Goal: Information Seeking & Learning: Compare options

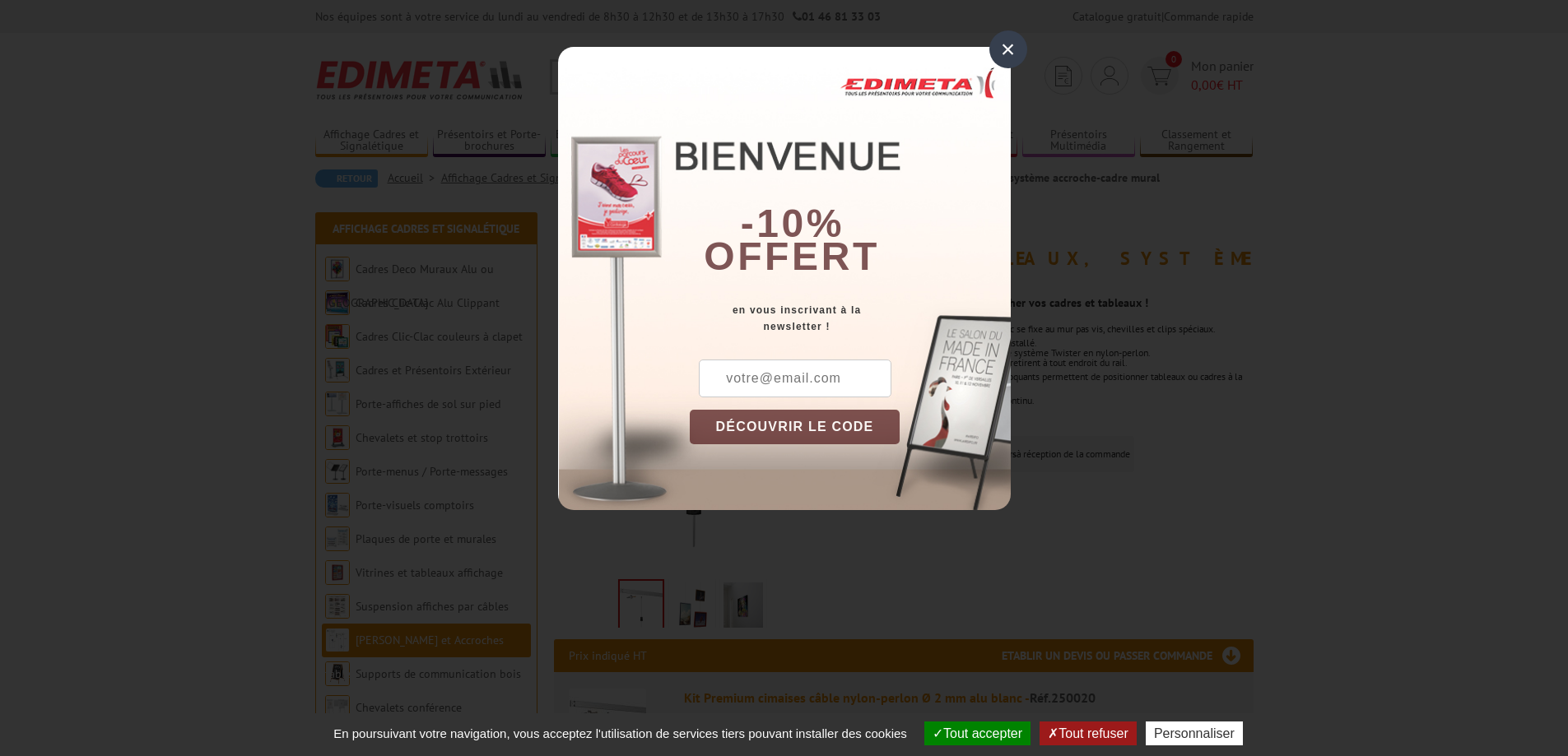
click at [1007, 43] on div "×" at bounding box center [1008, 49] width 38 height 38
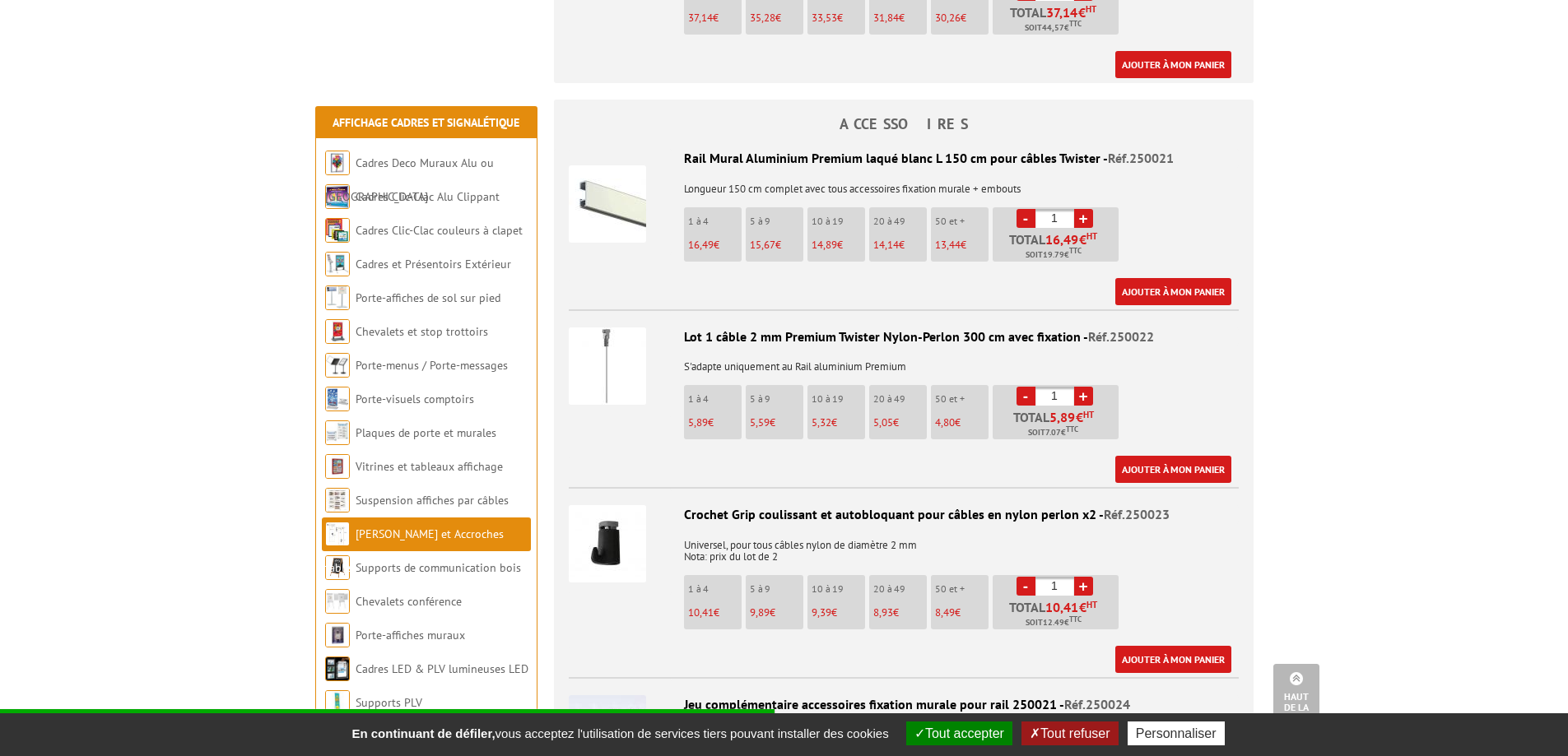
scroll to position [878, 0]
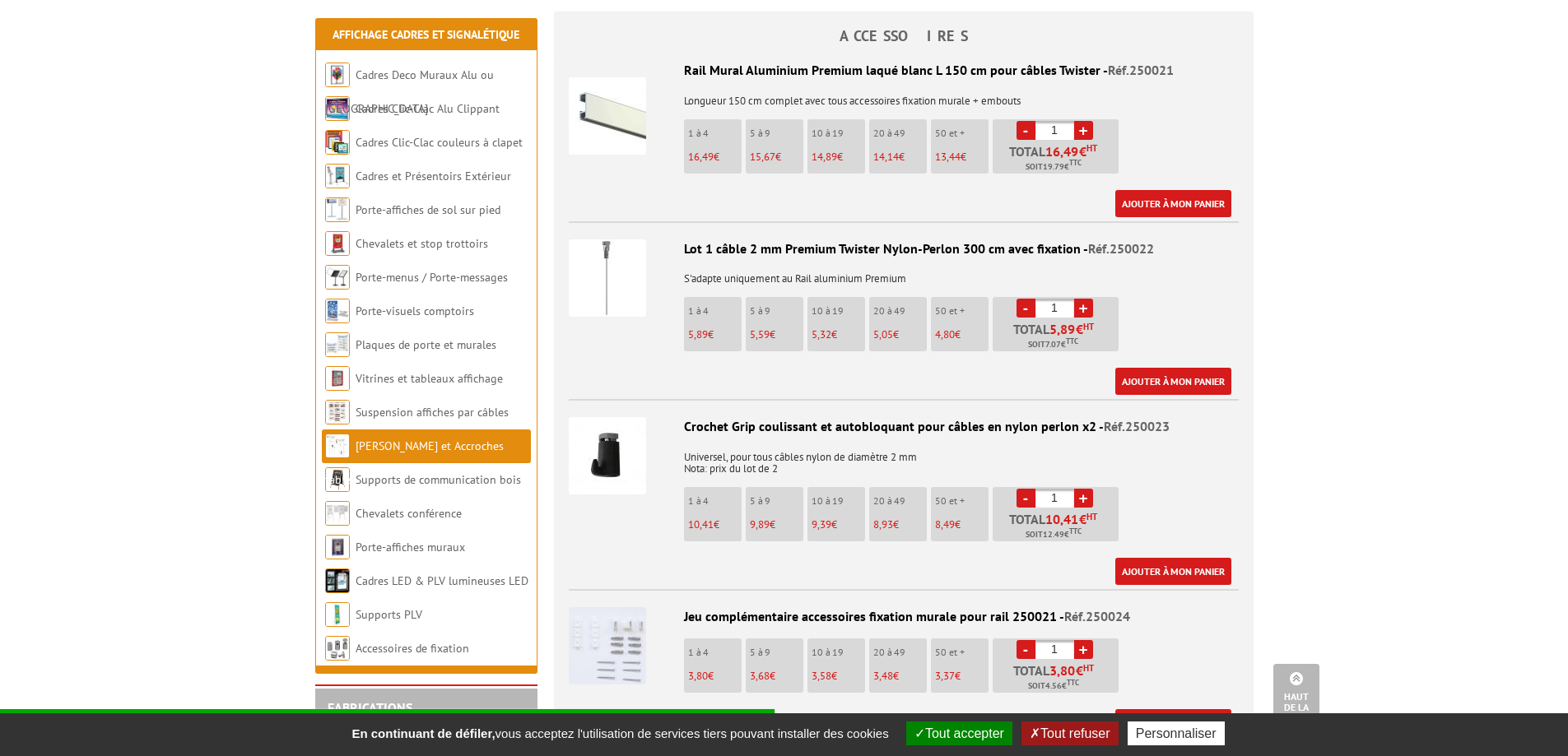
click at [630, 275] on img at bounding box center [607, 278] width 77 height 77
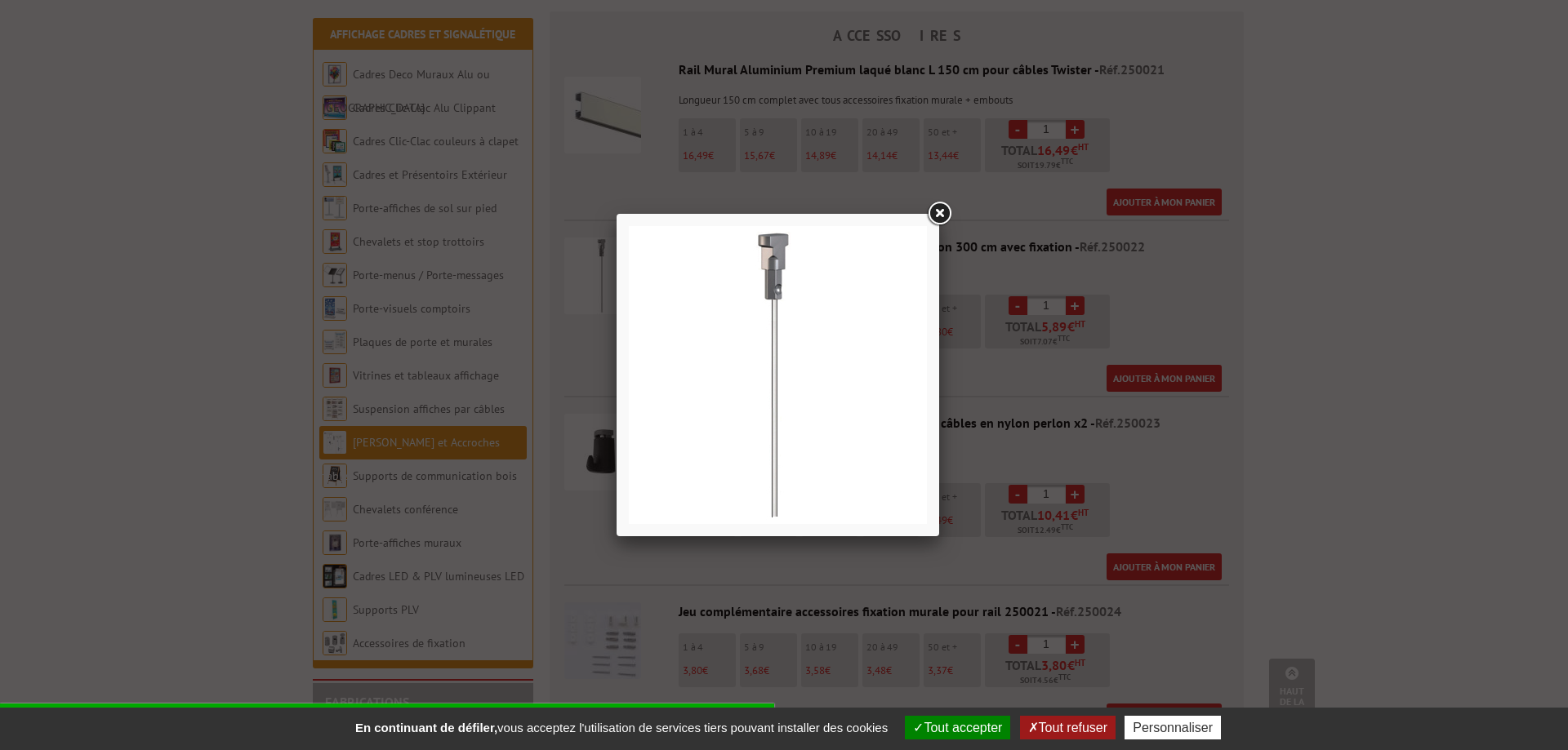
click at [937, 224] on link at bounding box center [939, 213] width 29 height 29
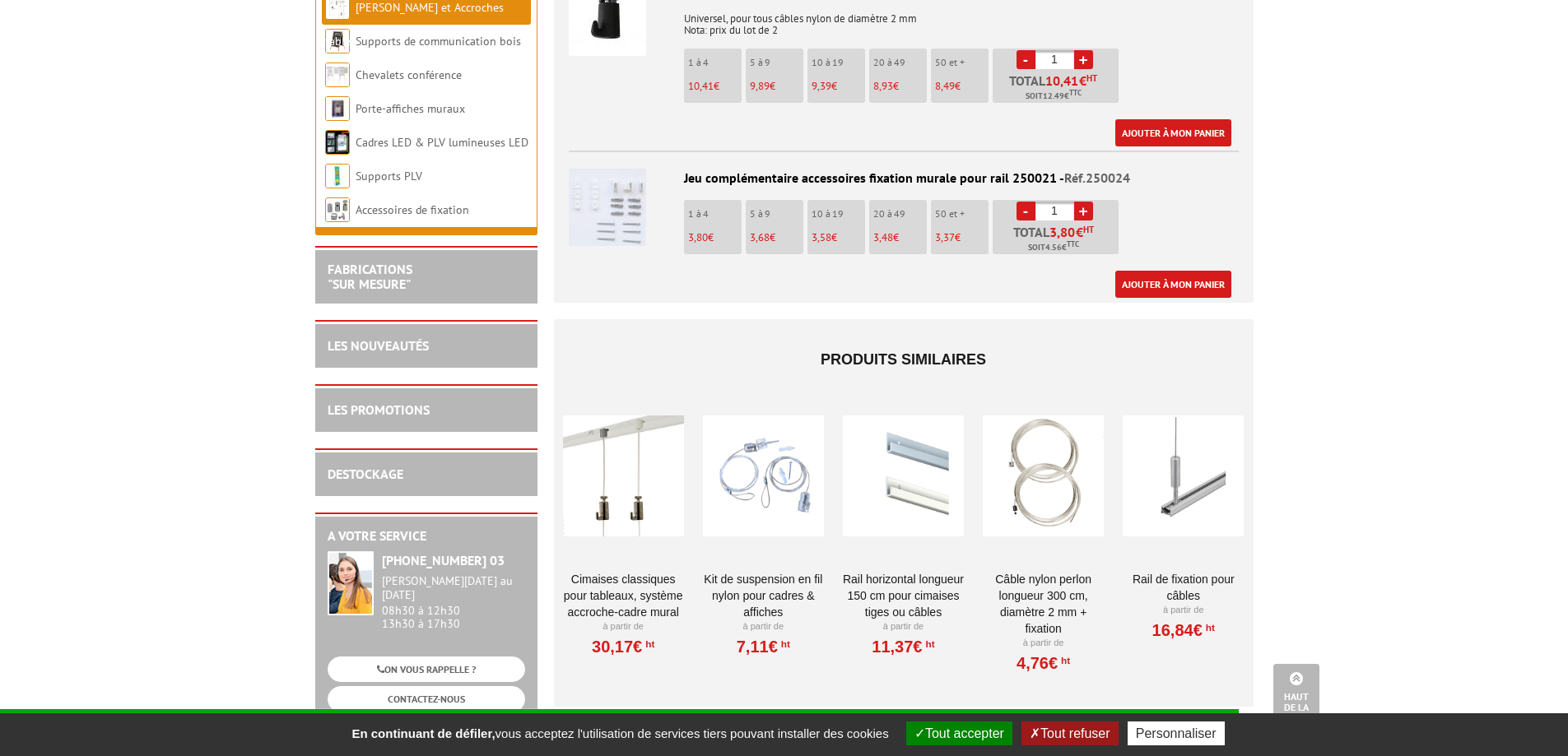
scroll to position [1405, 0]
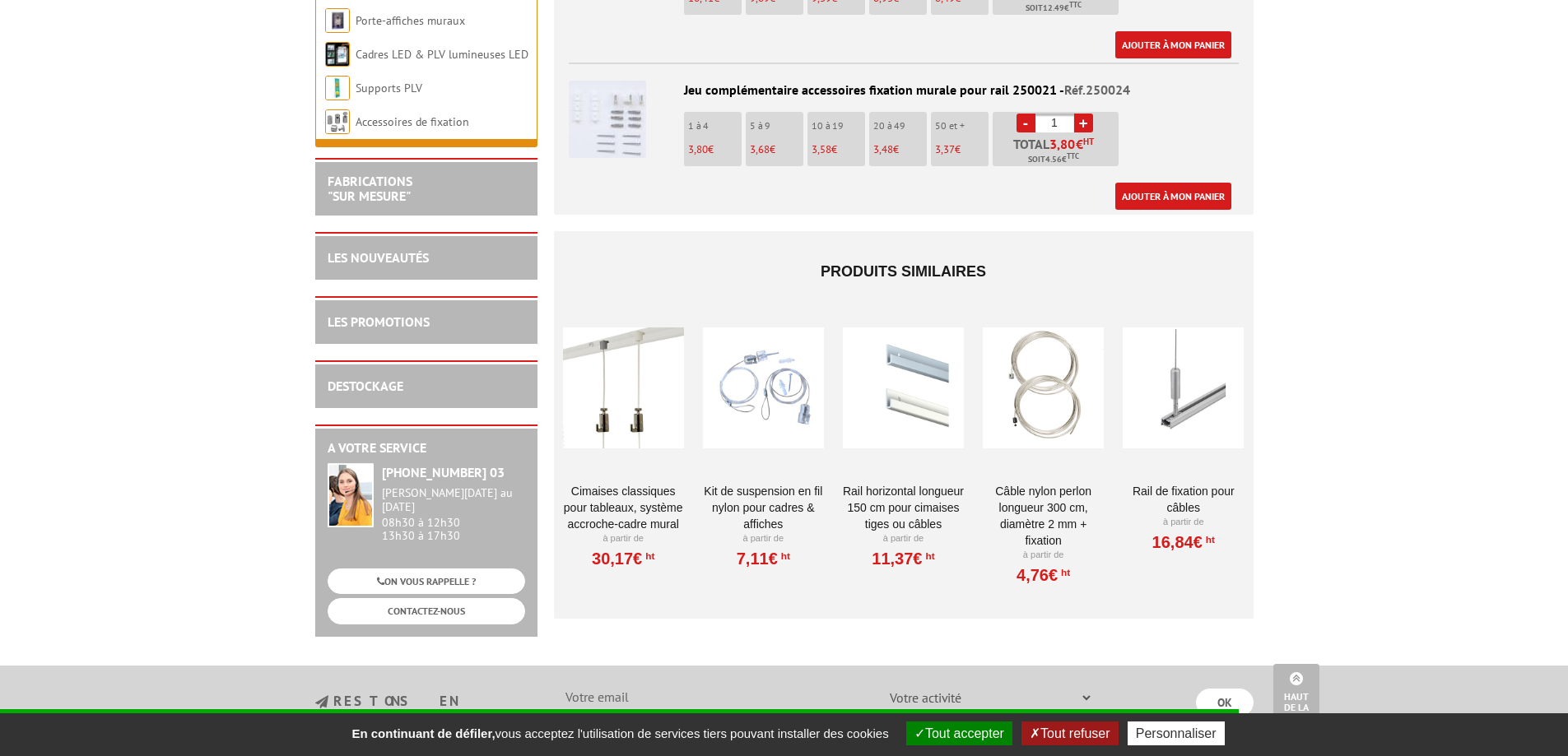
click at [626, 385] on div at bounding box center [623, 389] width 121 height 165
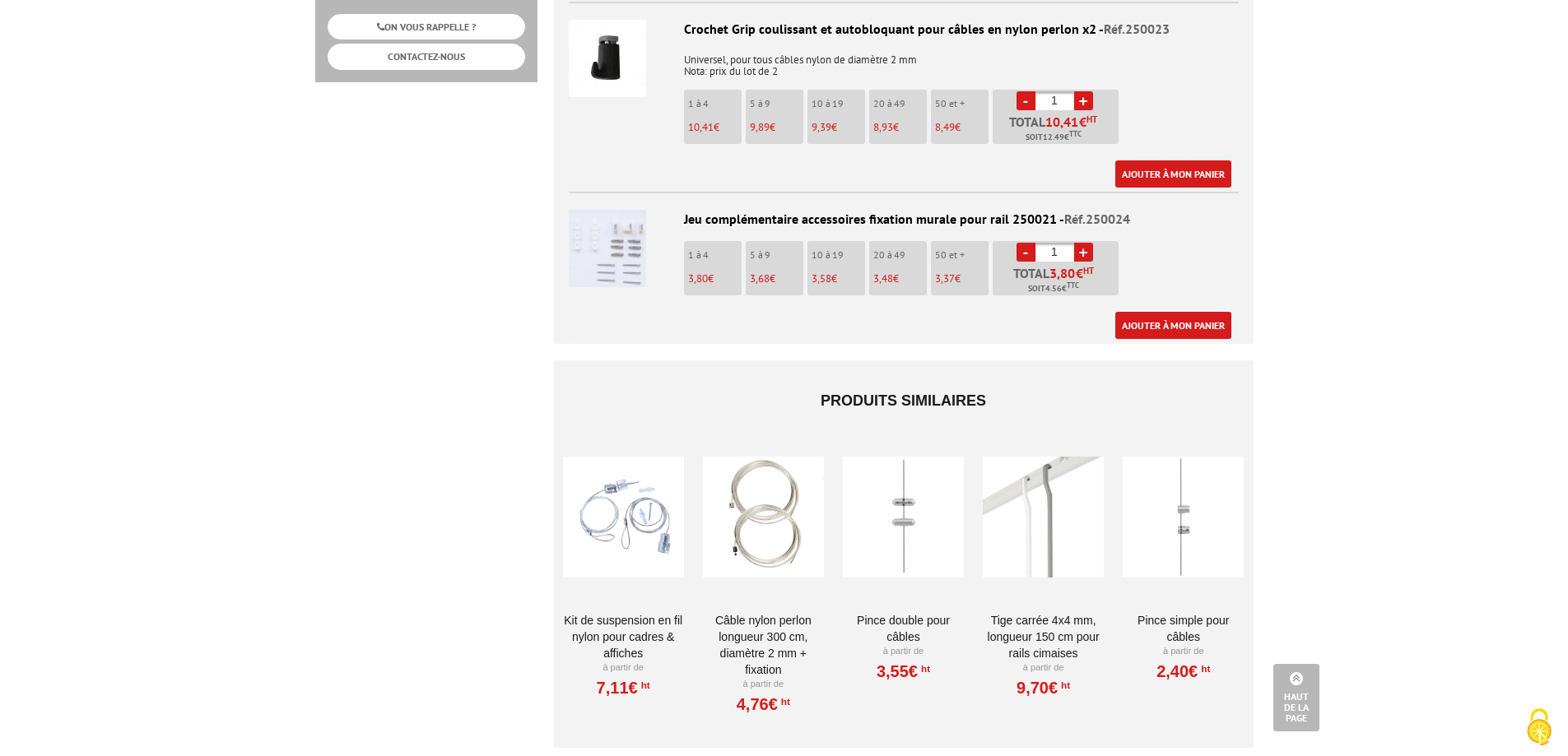
click at [667, 510] on div at bounding box center [623, 518] width 121 height 165
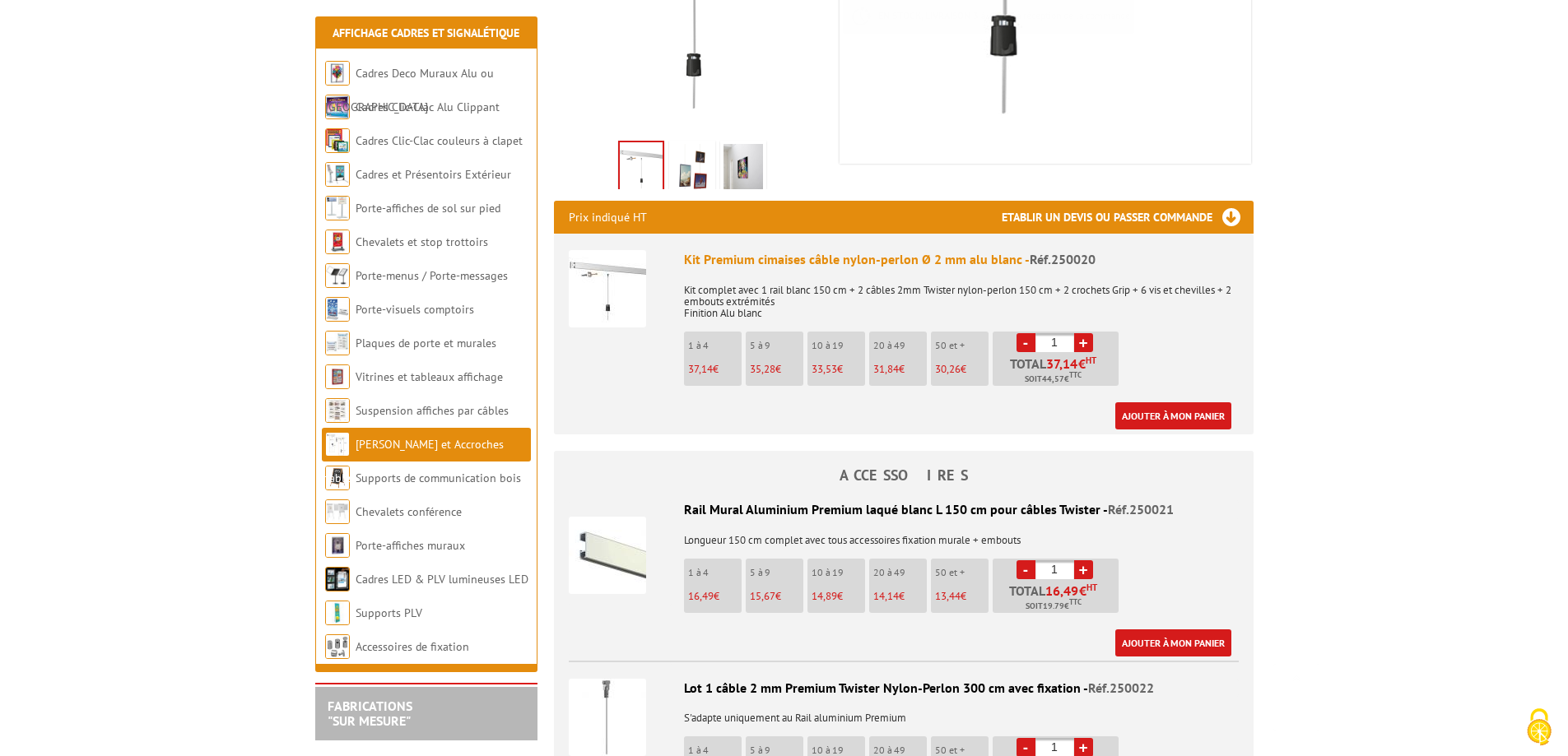
scroll to position [527, 0]
